Goal: Task Accomplishment & Management: Manage account settings

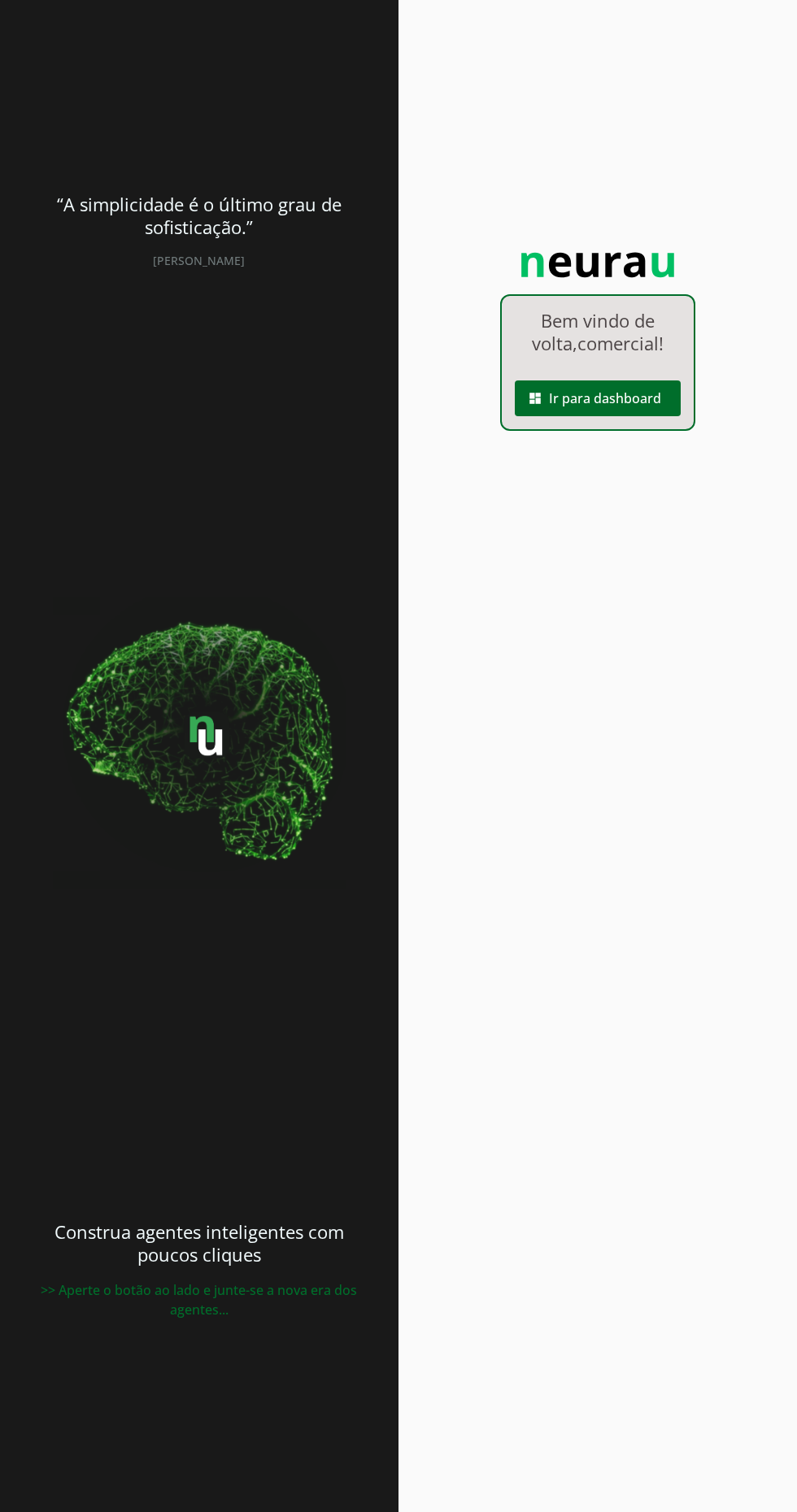
click at [627, 403] on span at bounding box center [597, 398] width 166 height 39
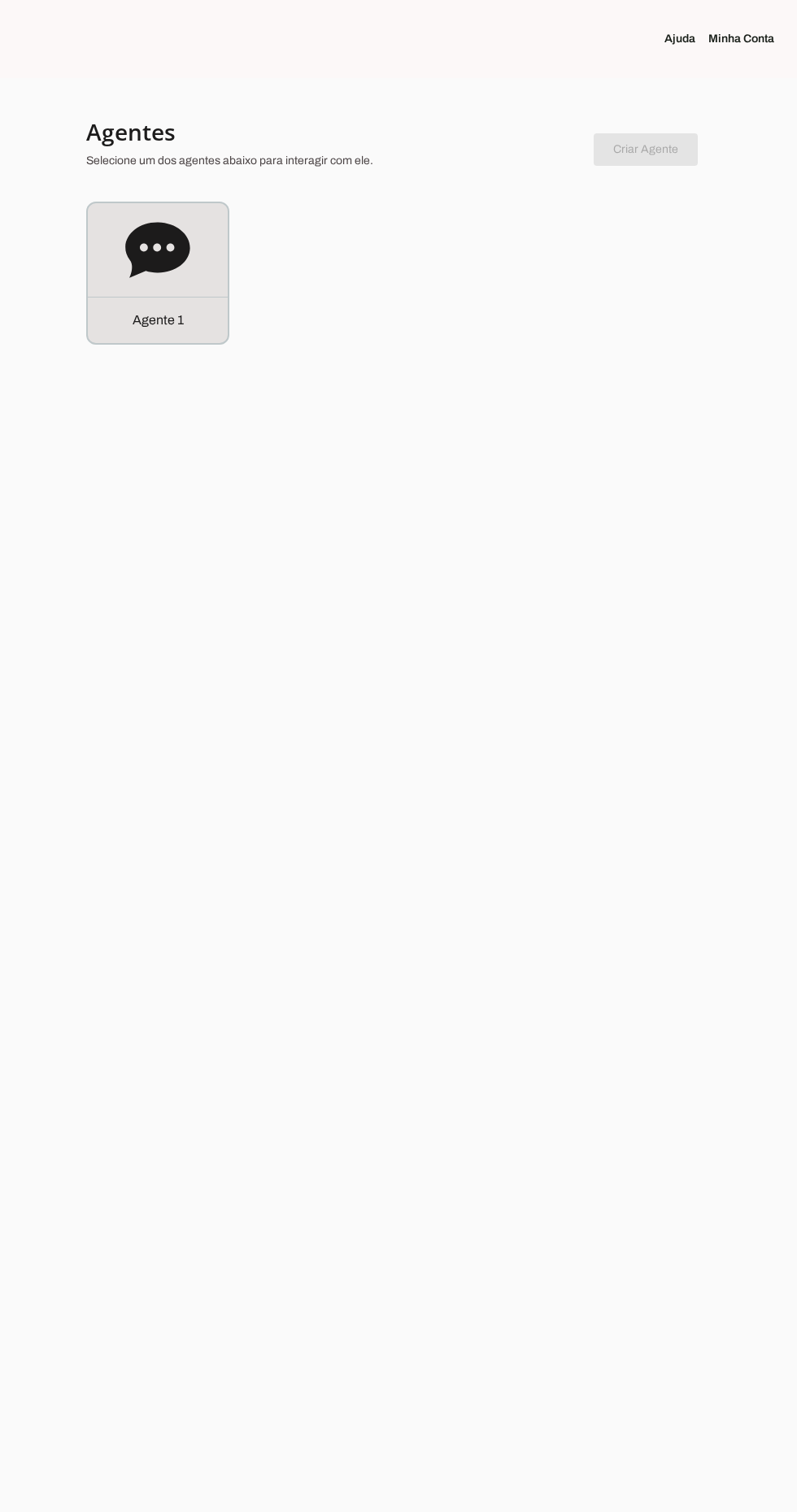
click at [752, 39] on link "Minha Conta" at bounding box center [748, 39] width 79 height 17
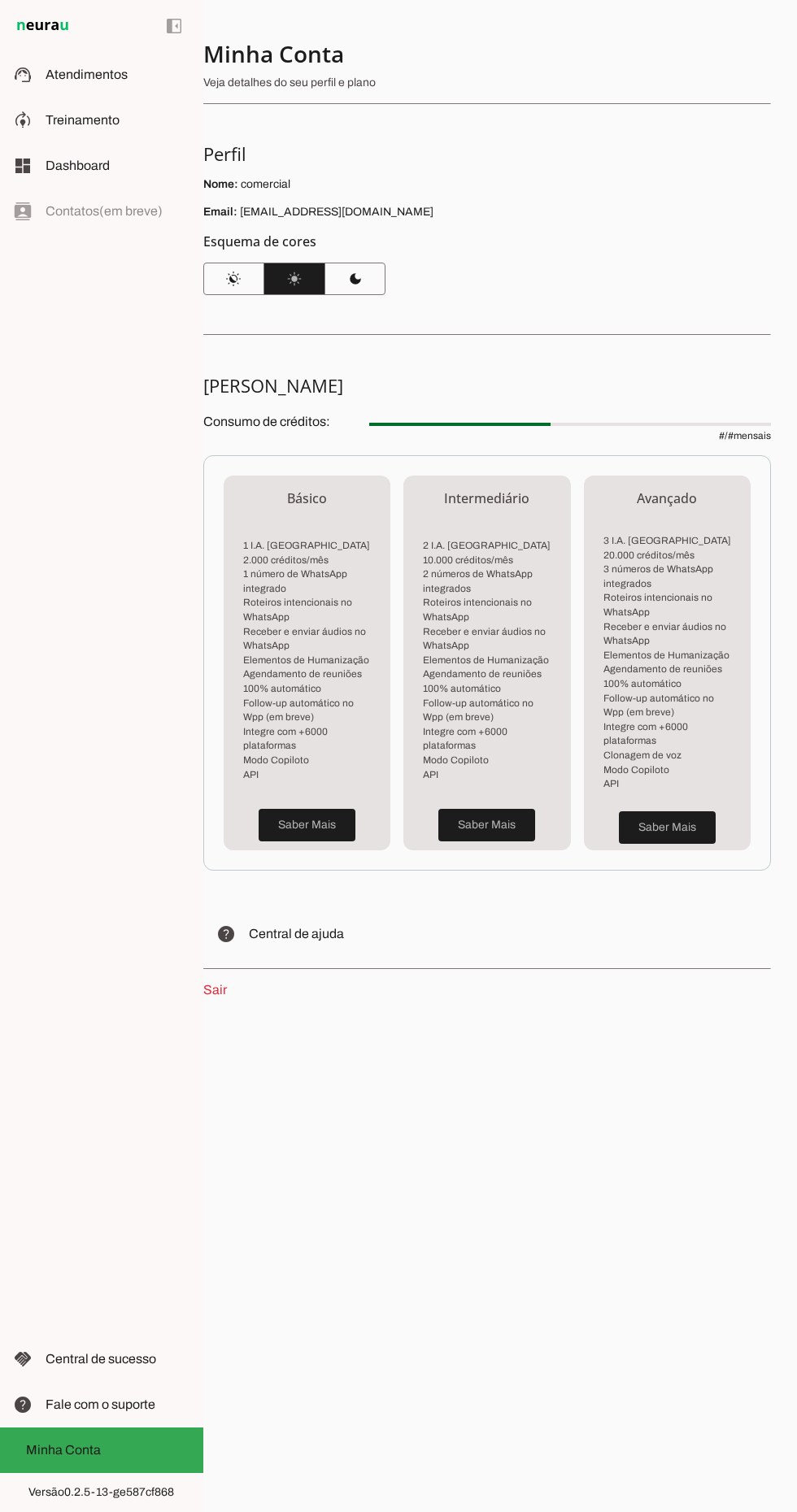
scroll to position [102, 0]
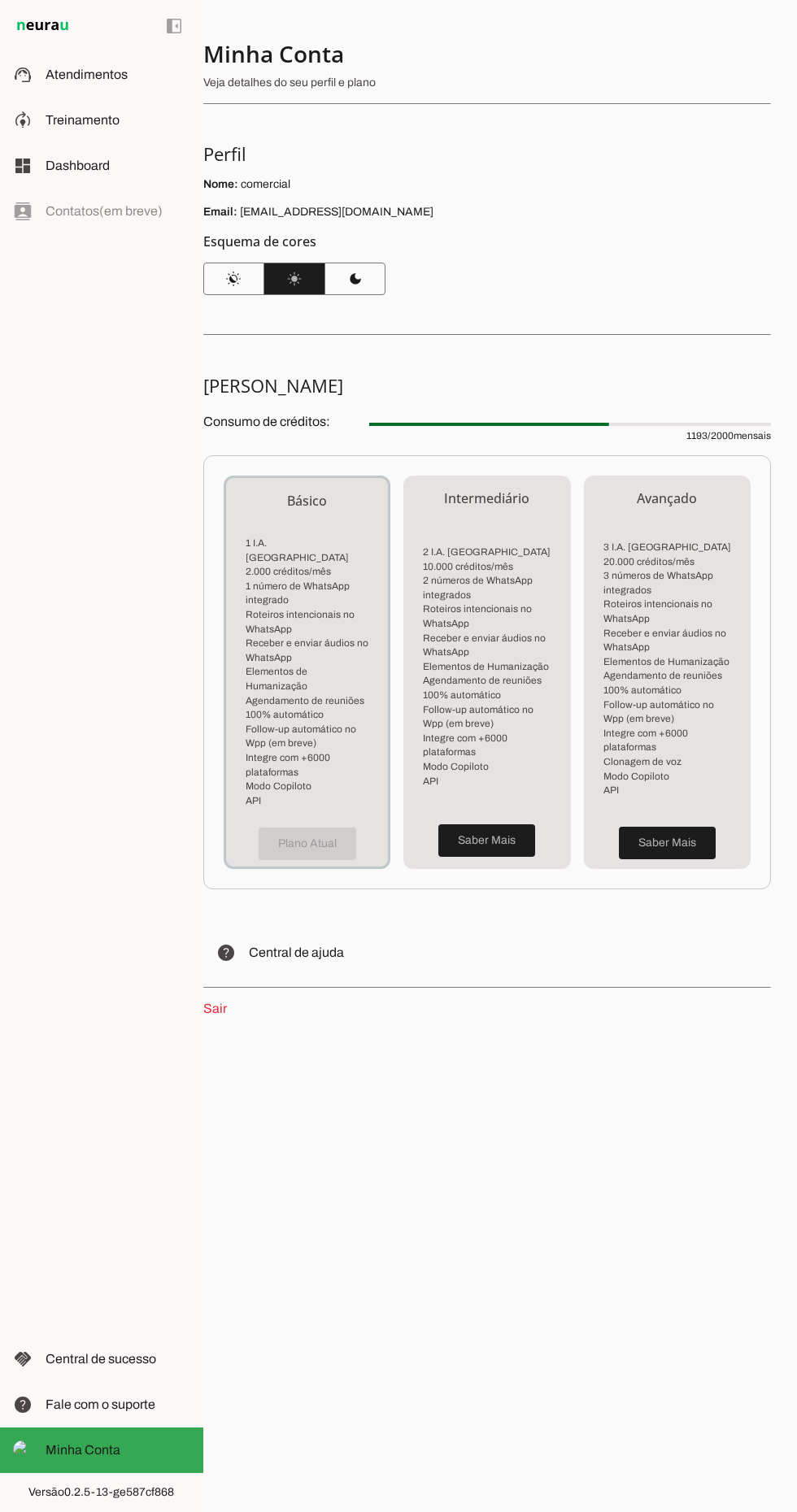
click at [215, 1002] on link "Sair" at bounding box center [215, 1009] width 24 height 14
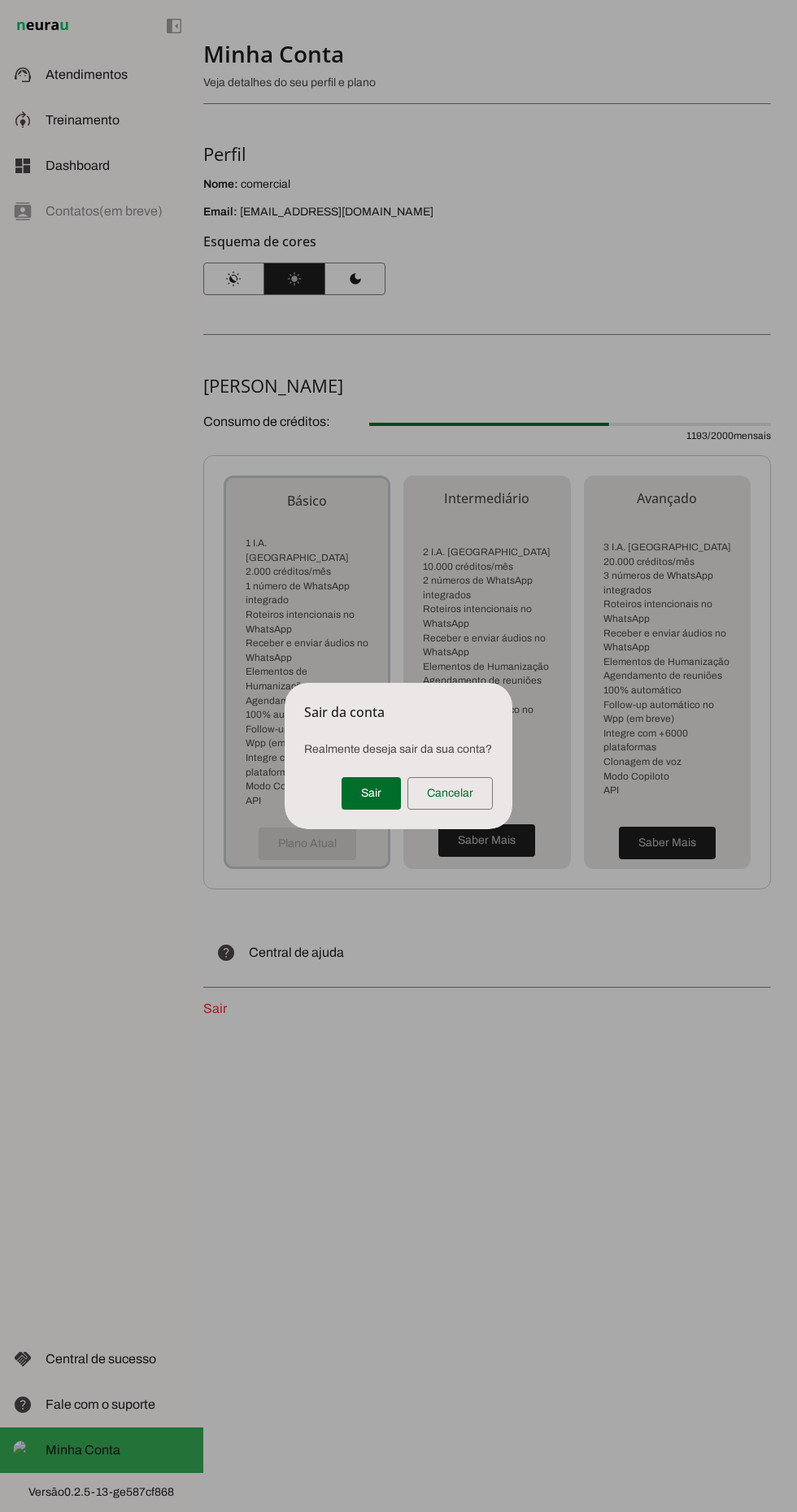
click at [377, 810] on span at bounding box center [371, 793] width 60 height 39
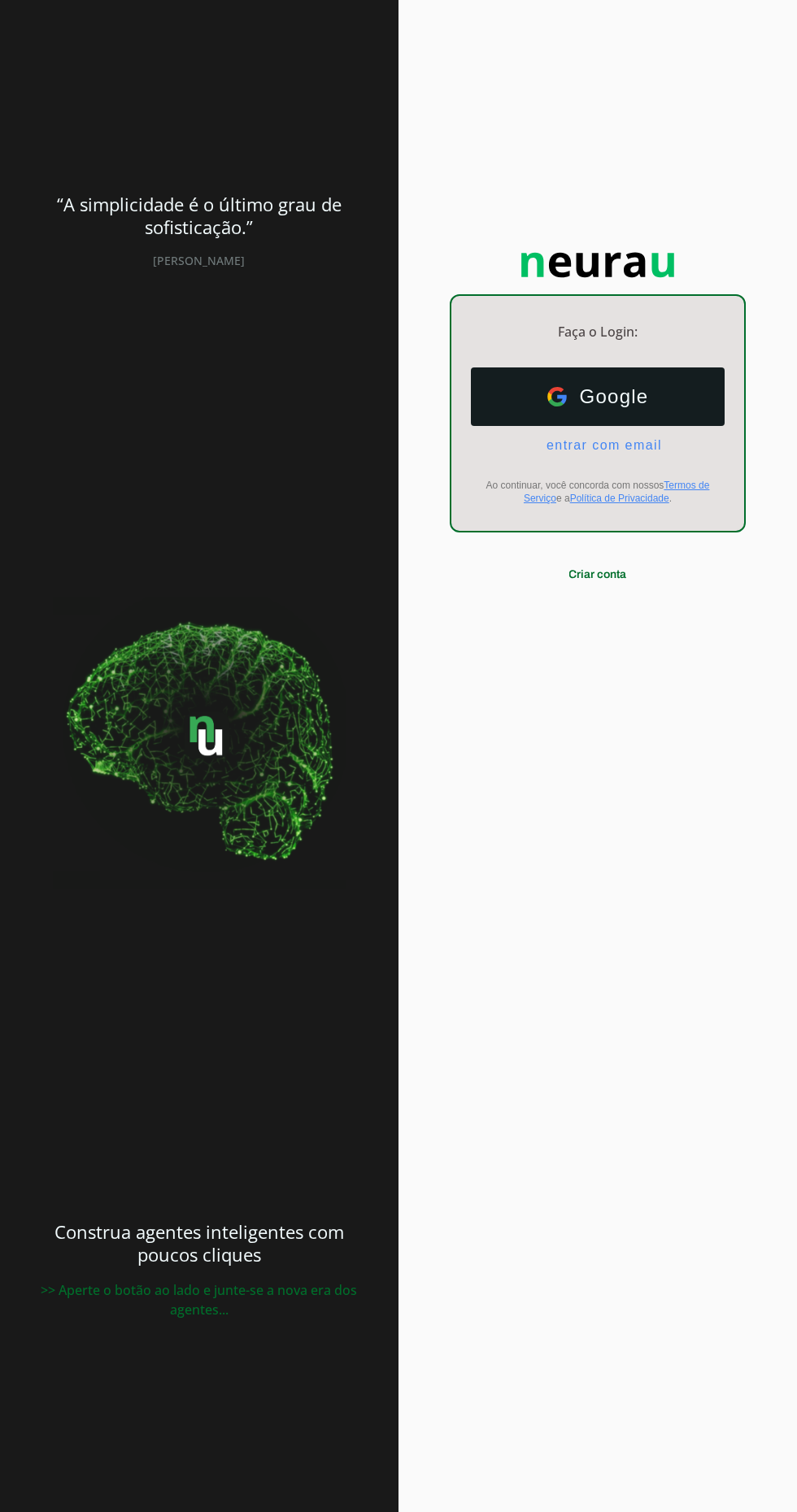
click at [641, 453] on span "entrar com email" at bounding box center [597, 446] width 129 height 15
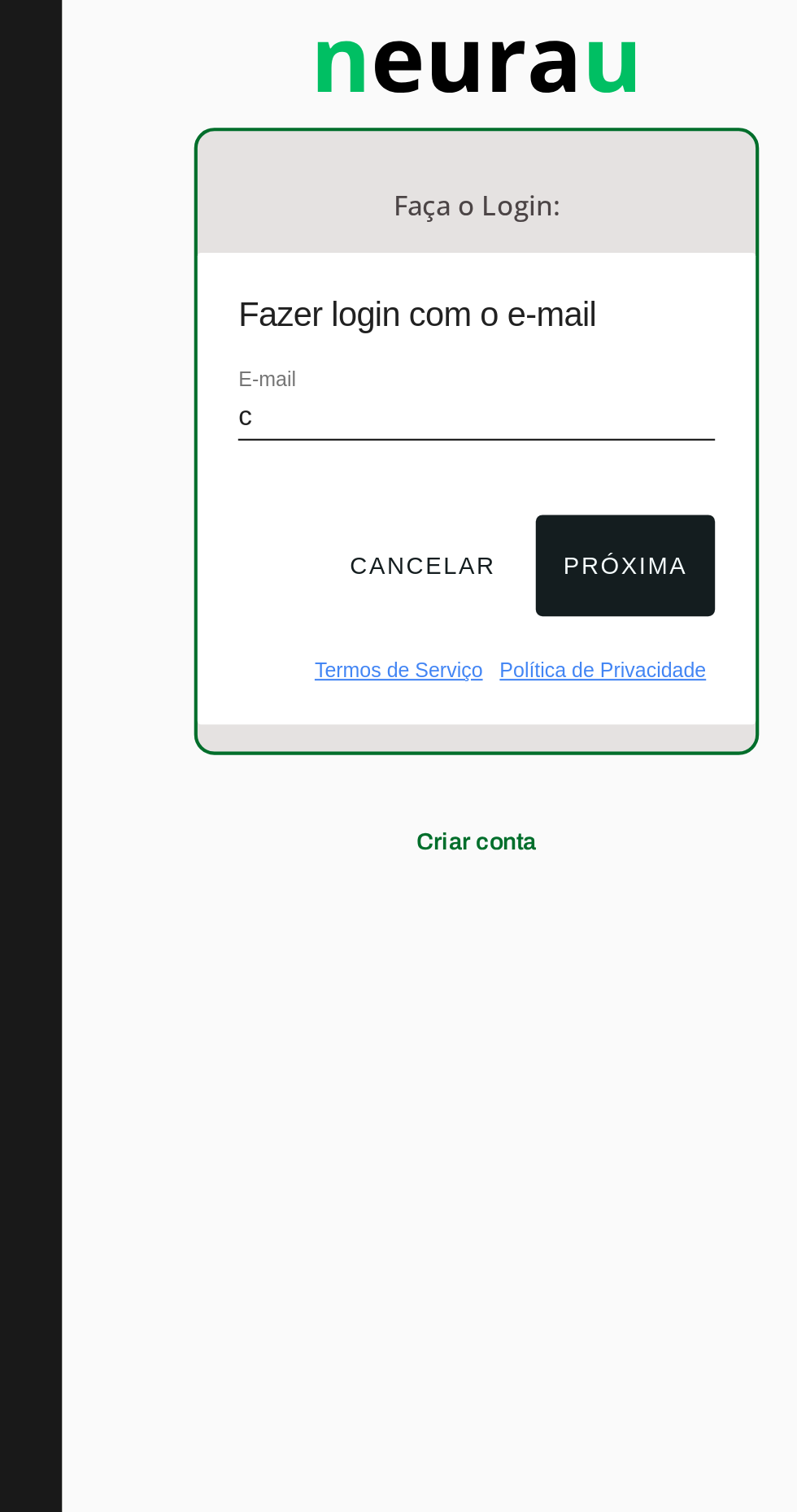
type input "[EMAIL_ADDRESS][DOMAIN_NAME]"
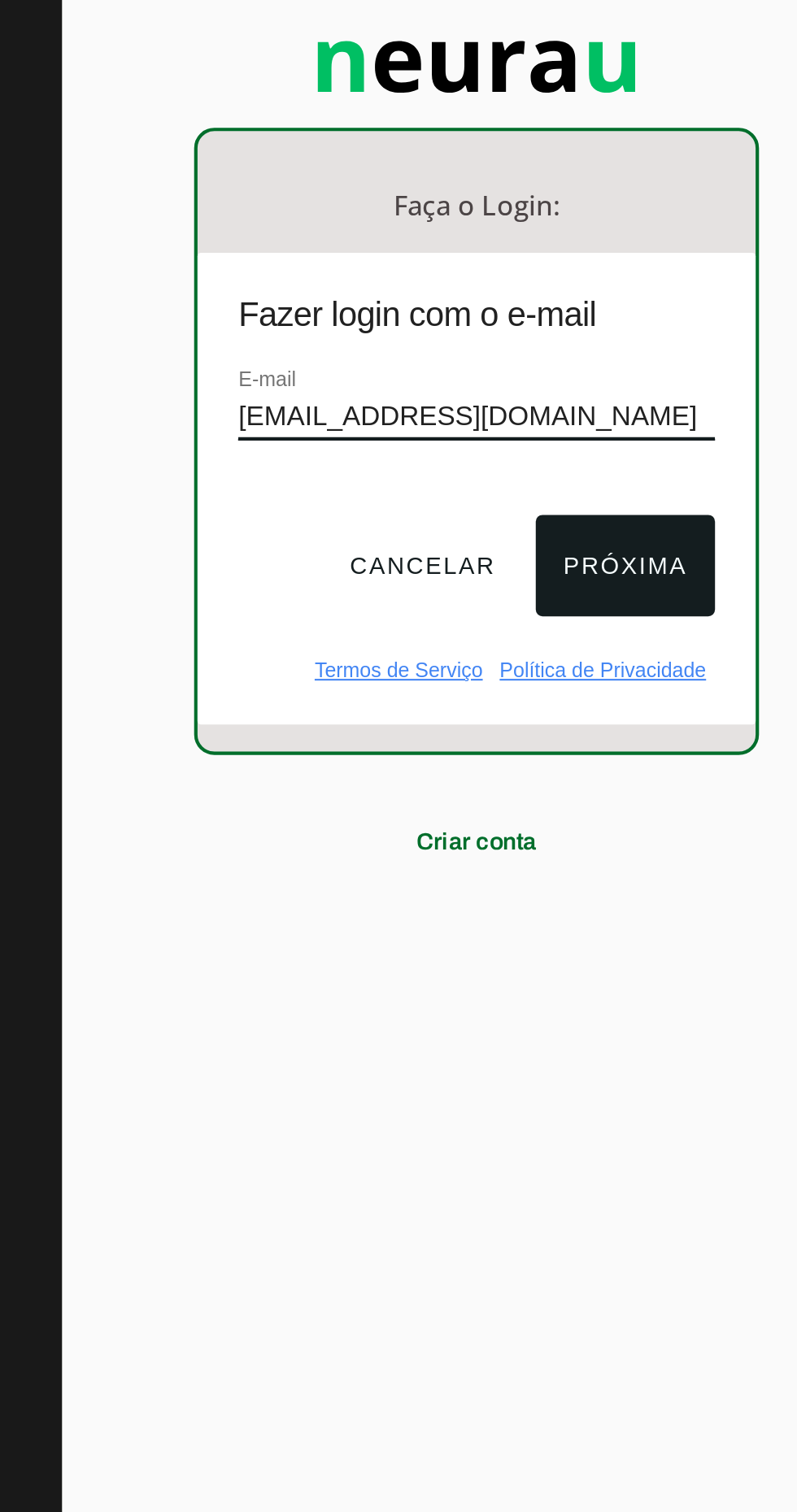
click at [681, 516] on button "Próxima" at bounding box center [669, 505] width 86 height 49
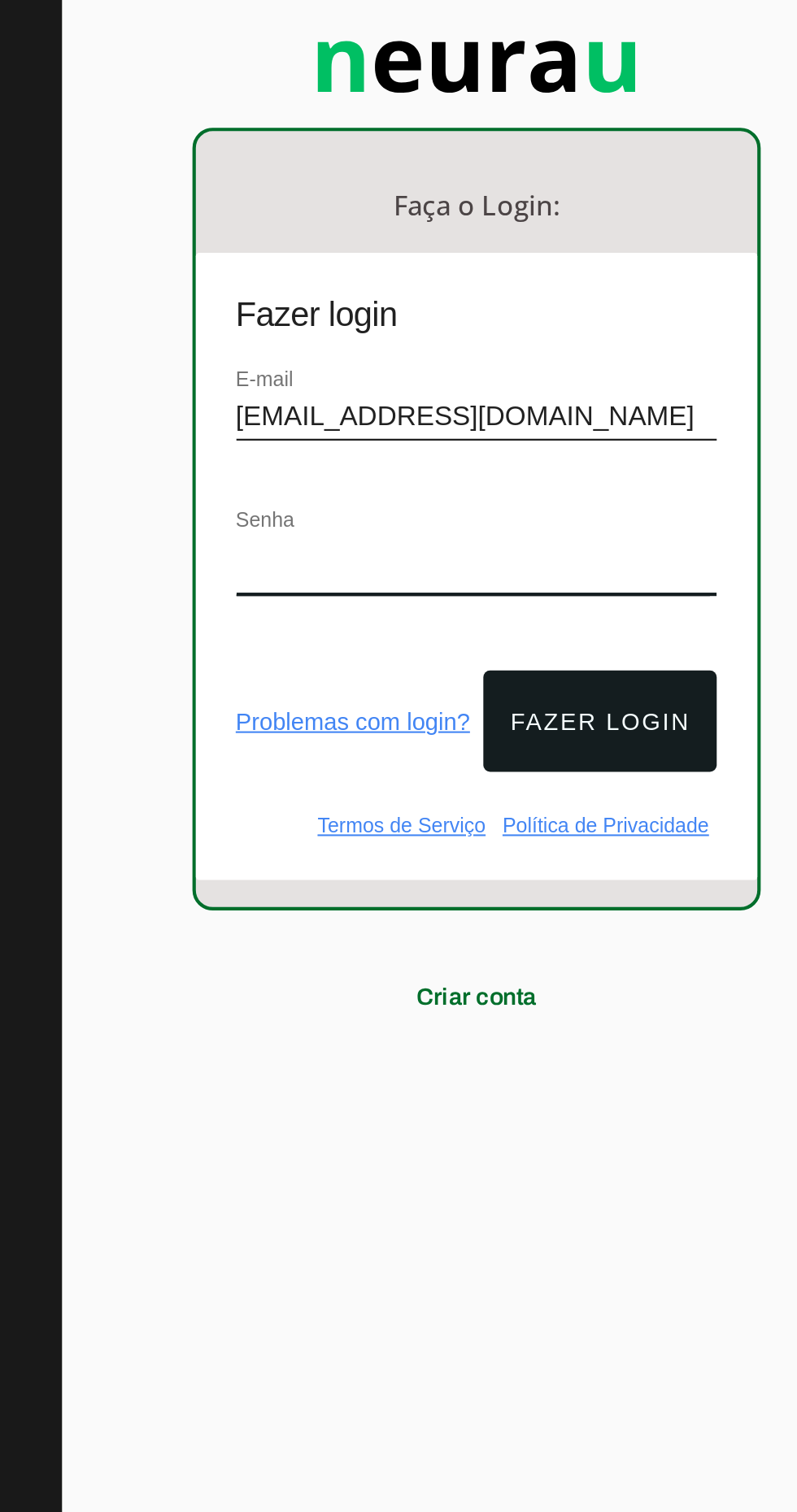
click at [684, 592] on button "Fazer login" at bounding box center [657, 580] width 112 height 49
